Goal: Find specific page/section: Find specific page/section

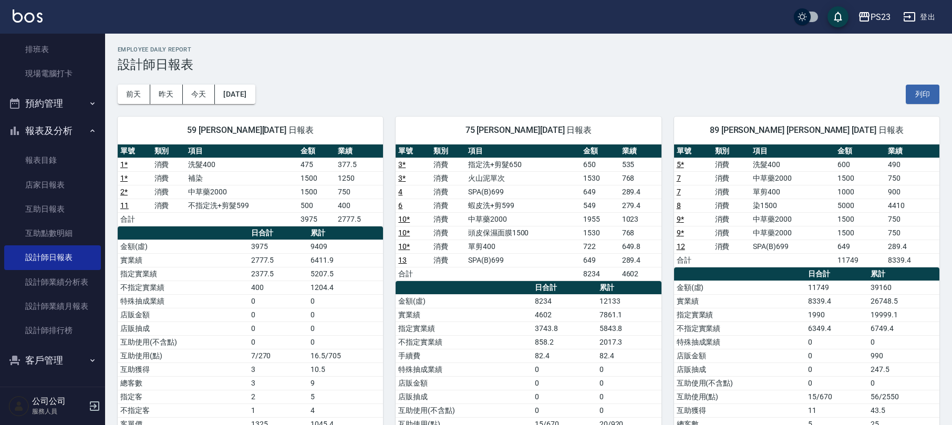
scroll to position [70, 0]
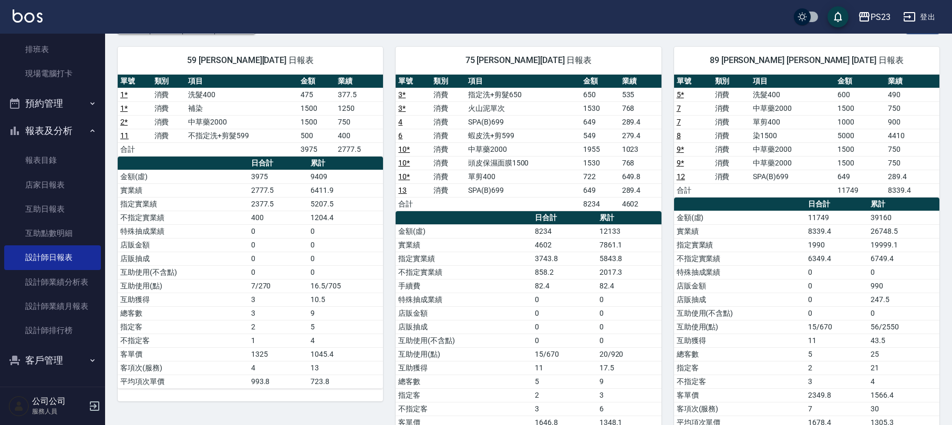
click at [53, 359] on button "客戶管理" at bounding box center [52, 360] width 97 height 27
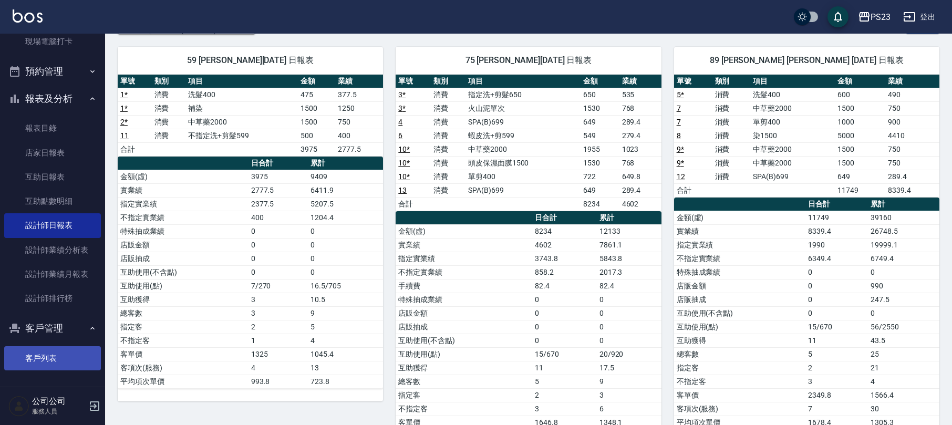
click at [58, 348] on link "客戶列表" at bounding box center [52, 358] width 97 height 24
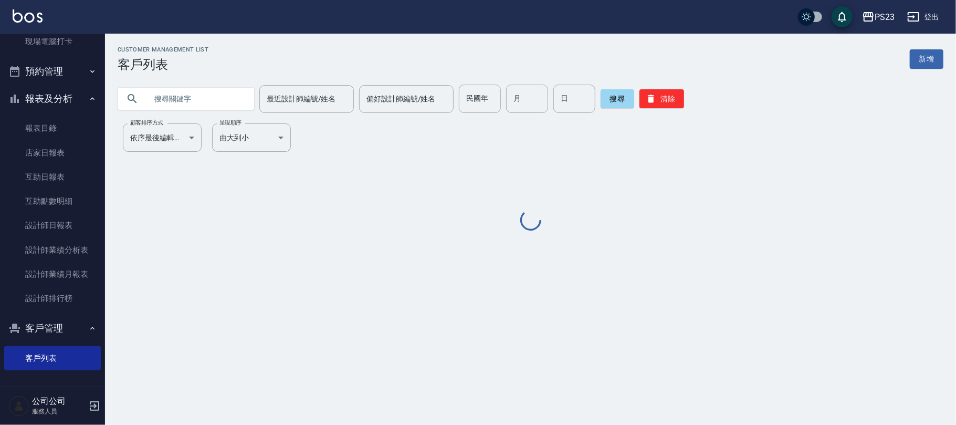
click at [174, 102] on input "text" at bounding box center [196, 99] width 99 height 28
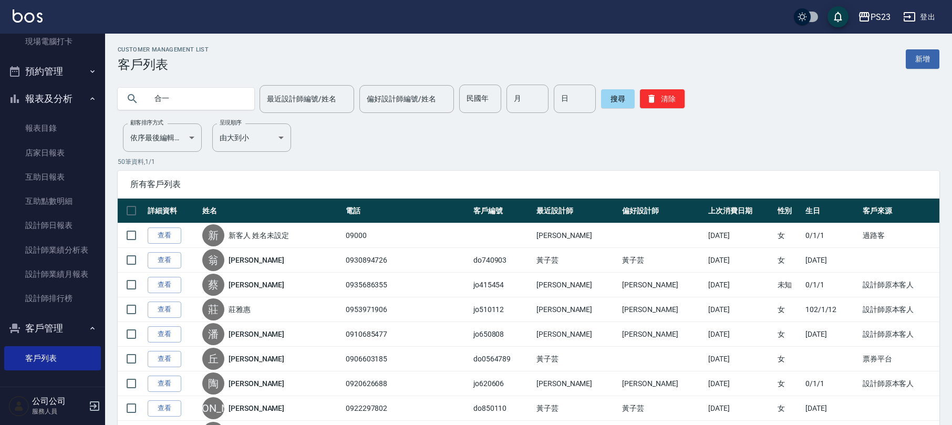
type input "和"
type input "[PERSON_NAME]"
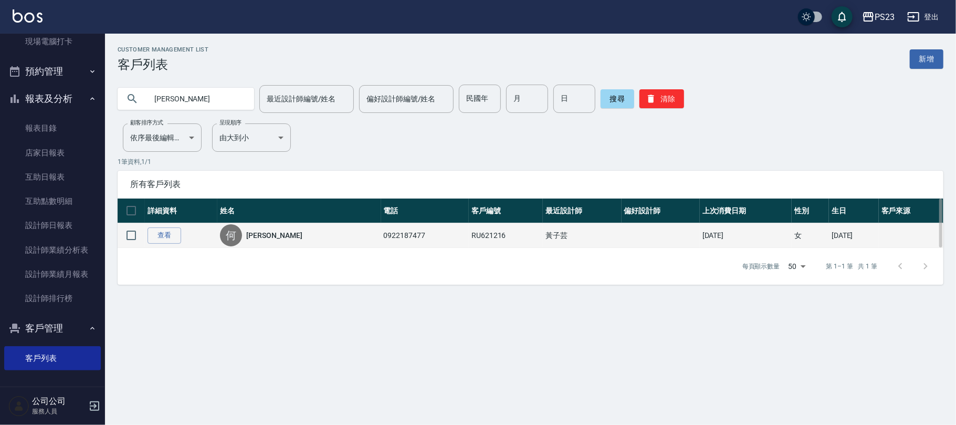
click at [272, 240] on link "[PERSON_NAME]" at bounding box center [274, 235] width 56 height 11
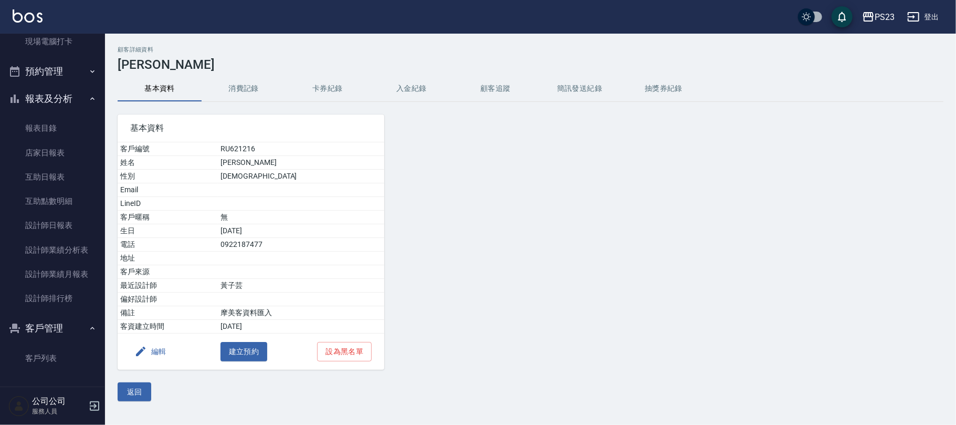
click at [247, 91] on button "消費記錄" at bounding box center [244, 88] width 84 height 25
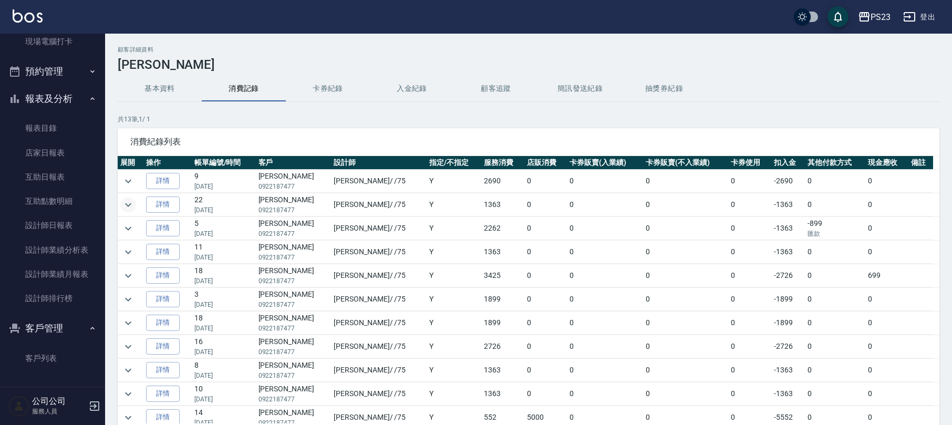
click at [129, 205] on icon "expand row" at bounding box center [128, 205] width 13 height 13
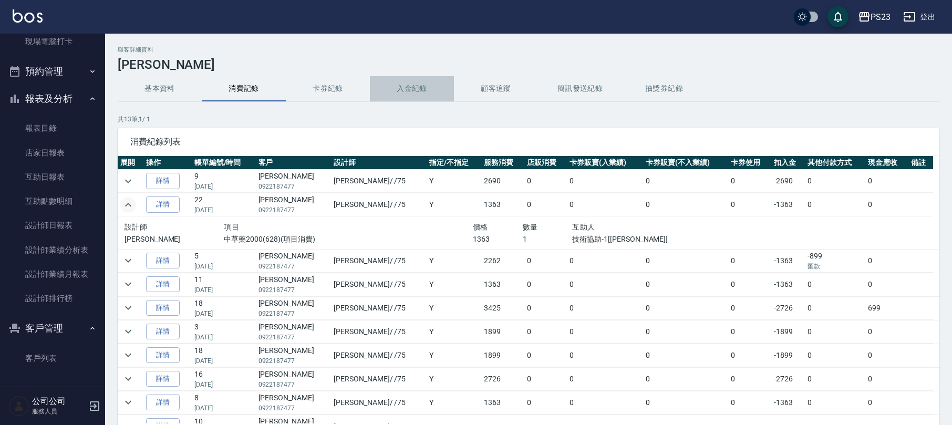
click at [390, 91] on button "入金紀錄" at bounding box center [412, 88] width 84 height 25
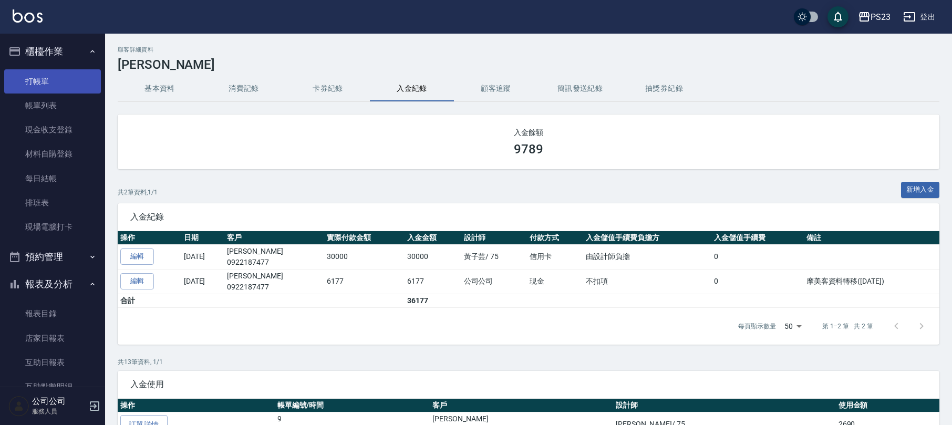
click at [42, 80] on link "打帳單" at bounding box center [52, 81] width 97 height 24
